Goal: Task Accomplishment & Management: Use online tool/utility

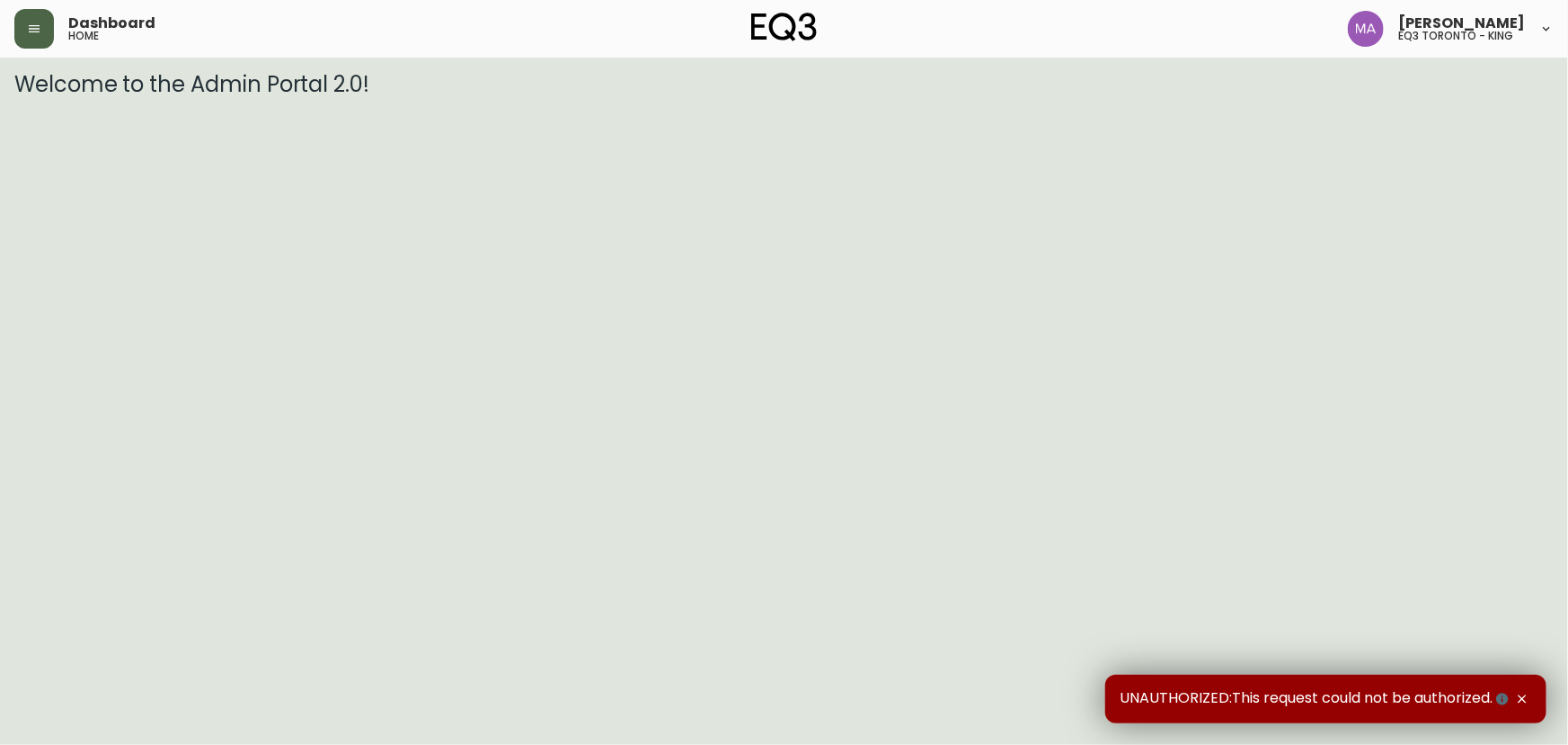
click at [33, 41] on button "button" at bounding box center [34, 29] width 40 height 40
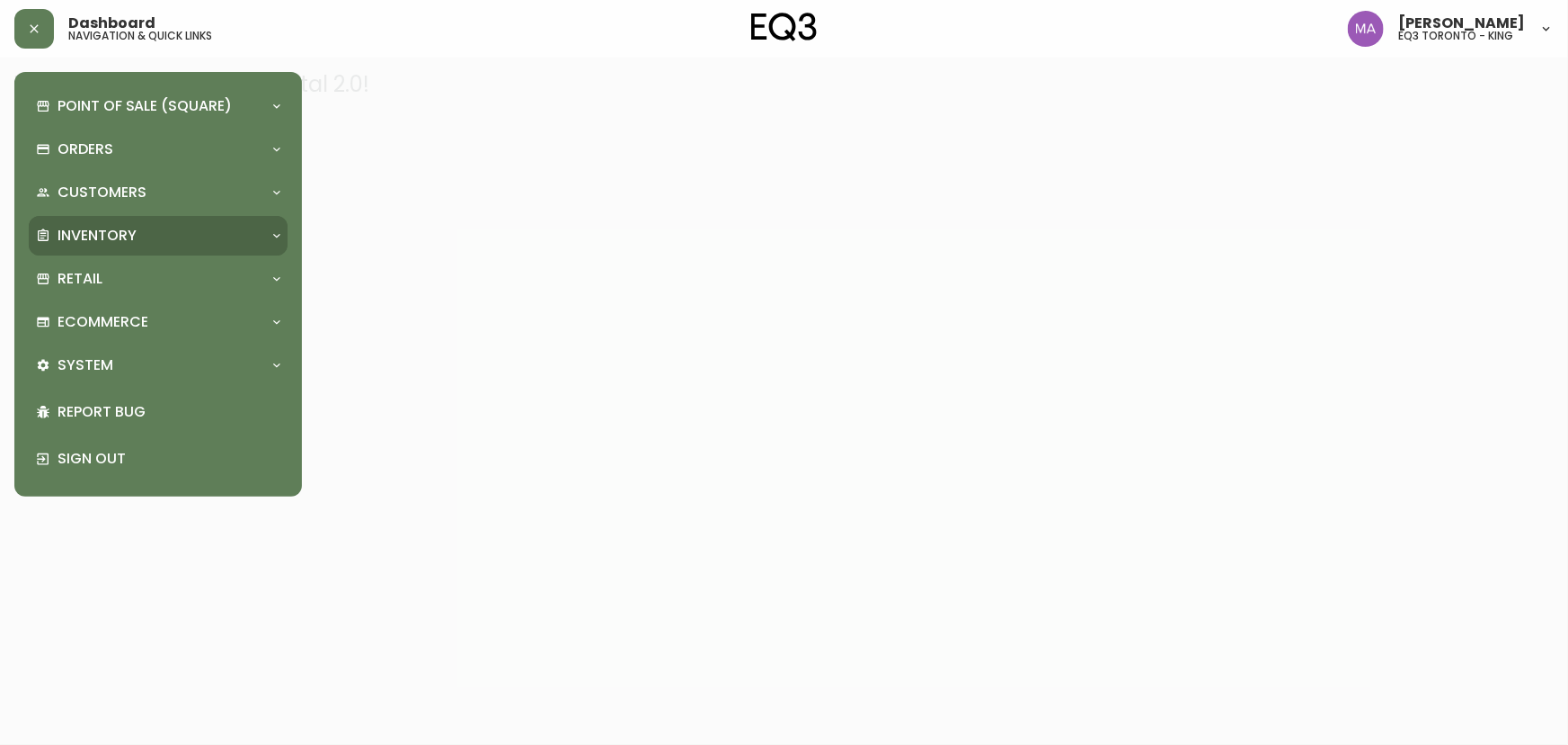
click at [72, 235] on p "Inventory" at bounding box center [97, 235] width 79 height 20
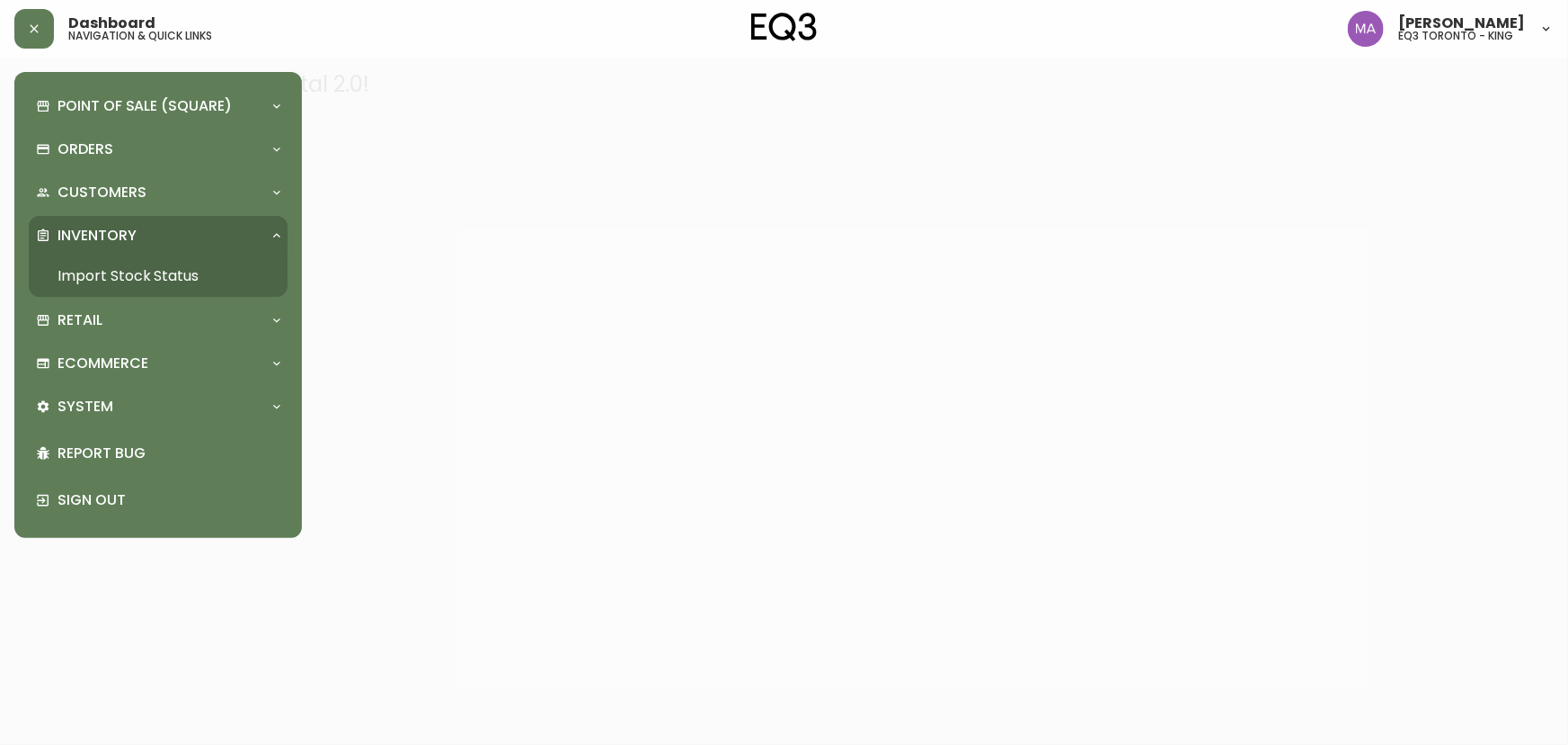
click at [92, 278] on link "Import Stock Status" at bounding box center [158, 275] width 259 height 41
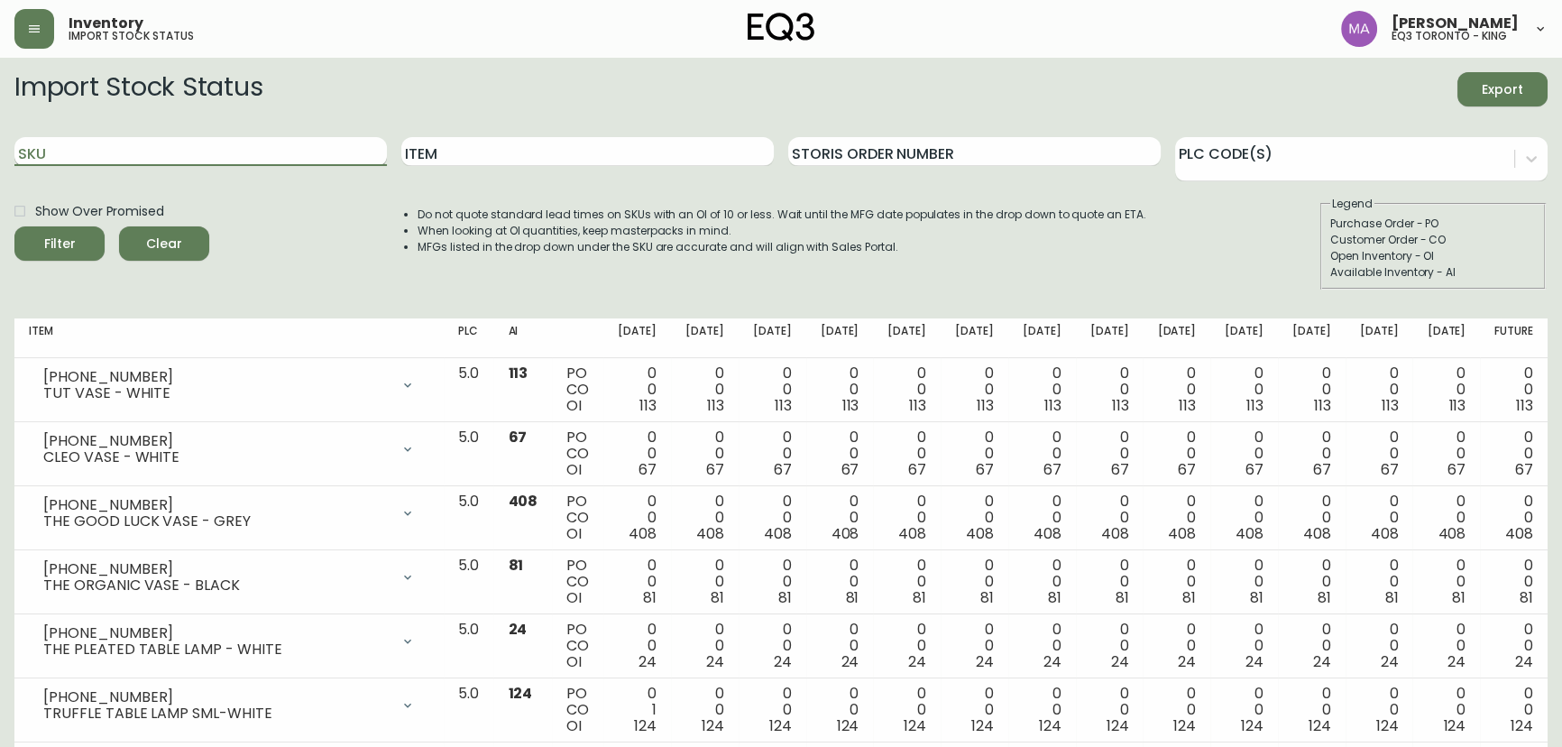
click at [108, 142] on input "SKU" at bounding box center [200, 151] width 372 height 29
paste input "[PHONE_NUMBER]"
type input "[PHONE_NUMBER]"
click at [14, 226] on button "Filter" at bounding box center [59, 243] width 90 height 34
